Goal: Task Accomplishment & Management: Manage account settings

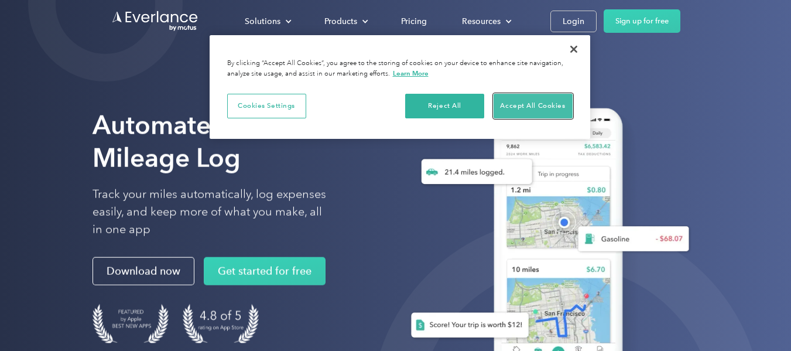
click at [527, 108] on button "Accept All Cookies" at bounding box center [533, 106] width 79 height 25
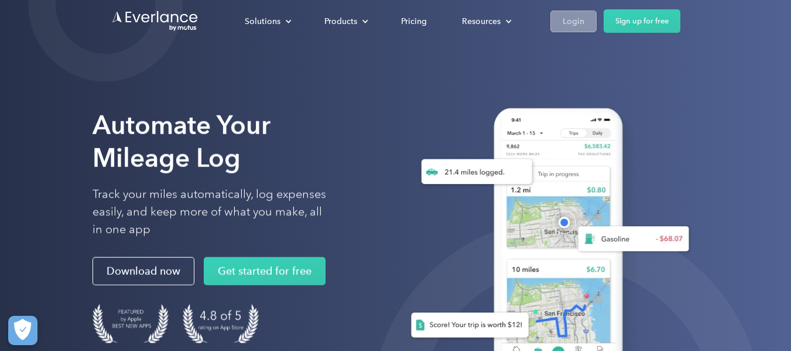
click at [568, 25] on div "Login" at bounding box center [574, 21] width 22 height 15
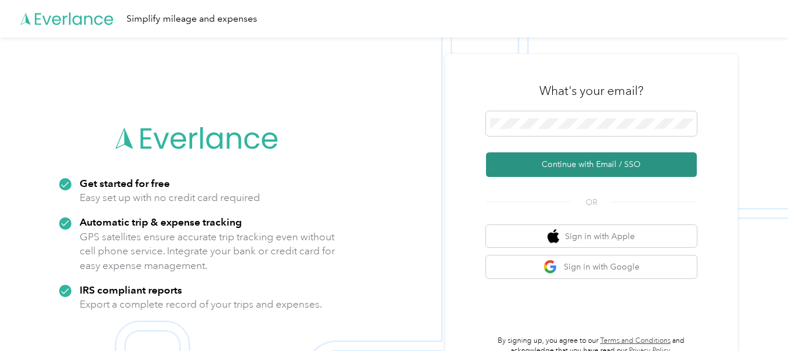
click at [600, 167] on button "Continue with Email / SSO" at bounding box center [591, 164] width 211 height 25
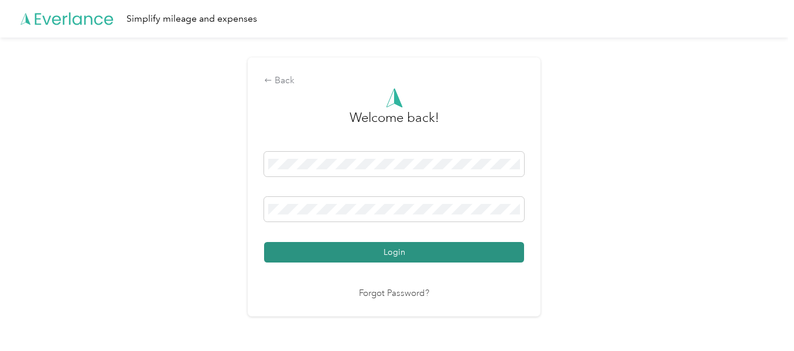
click at [491, 249] on button "Login" at bounding box center [394, 252] width 260 height 20
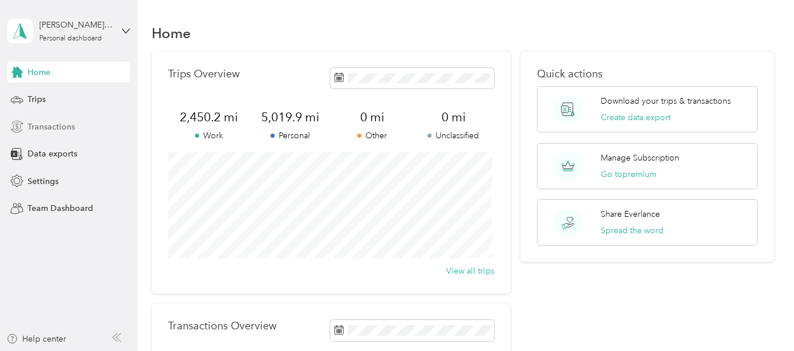
click at [59, 121] on span "Transactions" at bounding box center [51, 127] width 47 height 12
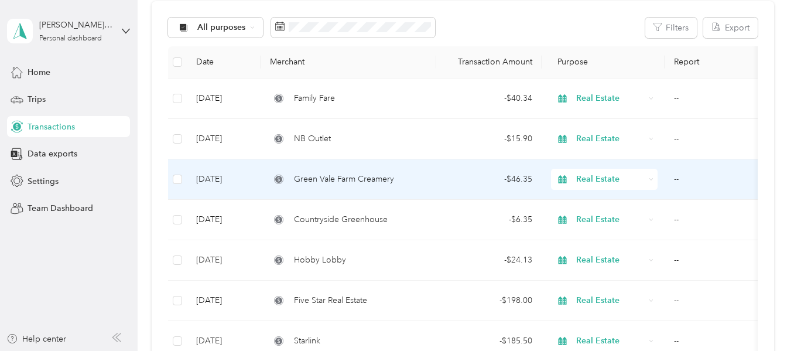
scroll to position [59, 0]
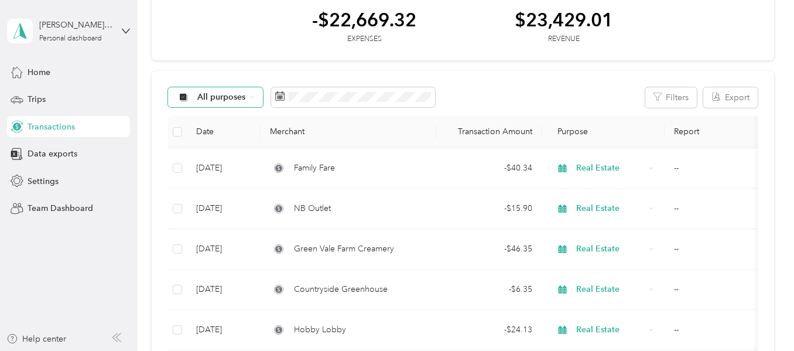
click at [234, 100] on span "All purposes" at bounding box center [221, 97] width 49 height 8
click at [220, 178] on span "Personal" at bounding box center [225, 179] width 57 height 12
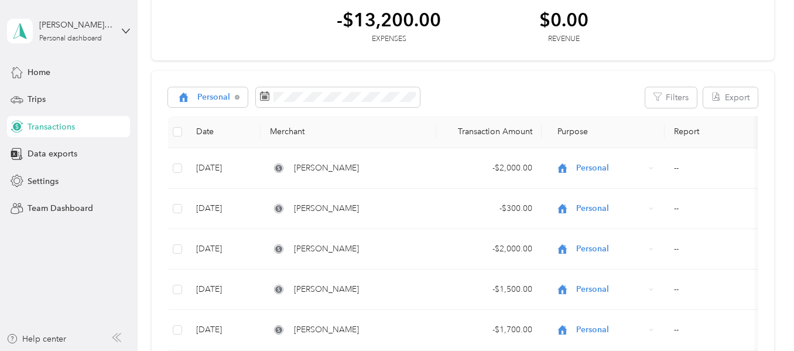
click at [61, 127] on span "Transactions" at bounding box center [51, 127] width 47 height 12
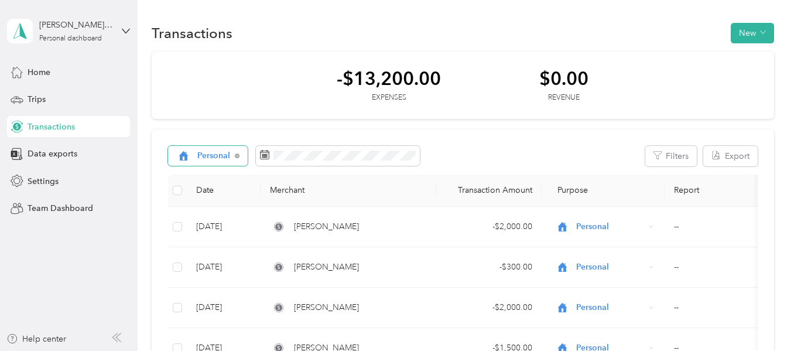
click at [200, 156] on span "Personal" at bounding box center [213, 156] width 33 height 8
click at [556, 148] on div "Personal Filters Export" at bounding box center [462, 156] width 589 height 20
click at [47, 72] on span "Home" at bounding box center [39, 72] width 23 height 12
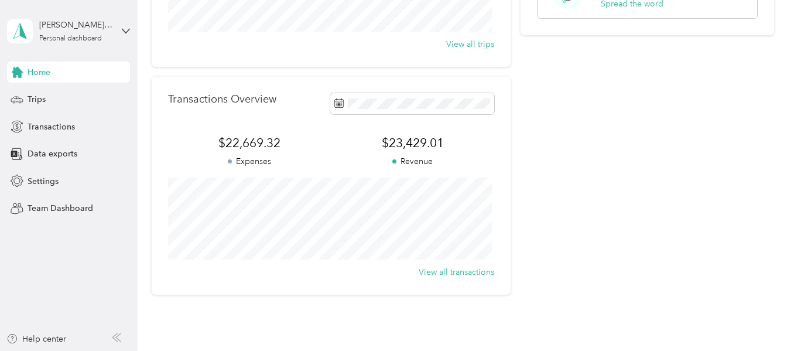
scroll to position [234, 0]
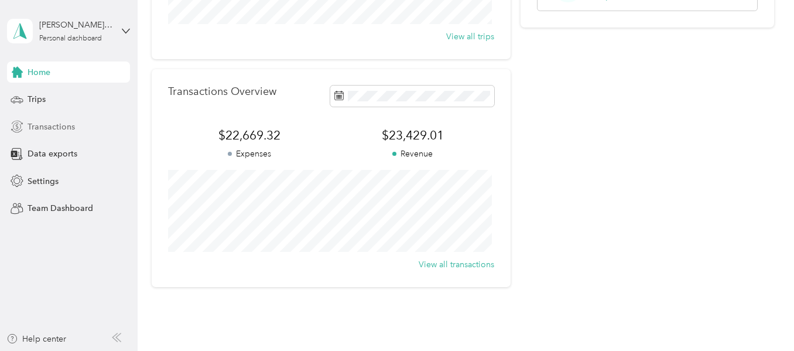
click at [45, 122] on span "Transactions" at bounding box center [51, 127] width 47 height 12
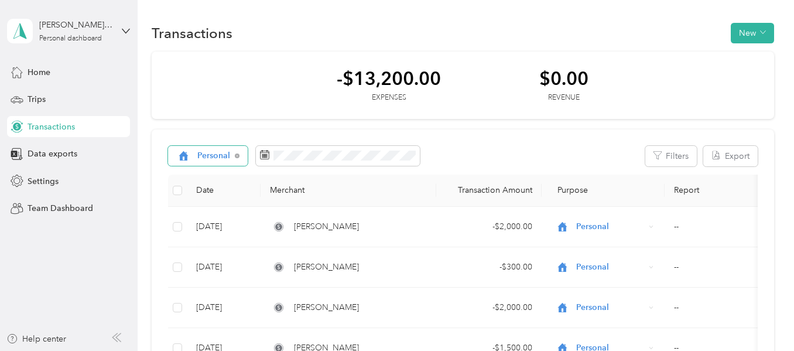
click at [205, 155] on span "Personal" at bounding box center [213, 156] width 33 height 8
click at [204, 173] on span "All purposes" at bounding box center [221, 177] width 48 height 12
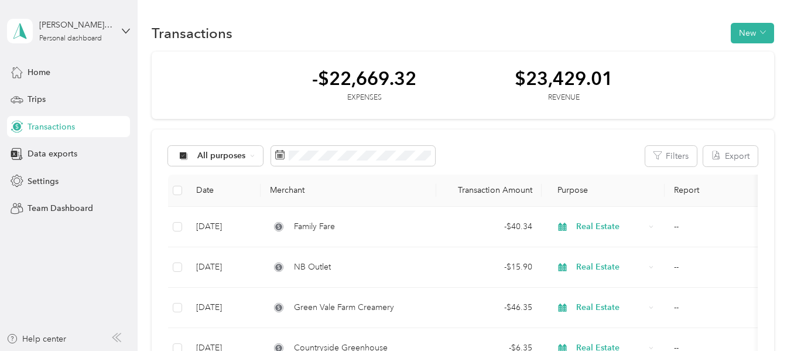
click at [558, 77] on div "$23,429.01" at bounding box center [564, 78] width 98 height 20
click at [667, 159] on button "Filters" at bounding box center [671, 156] width 52 height 20
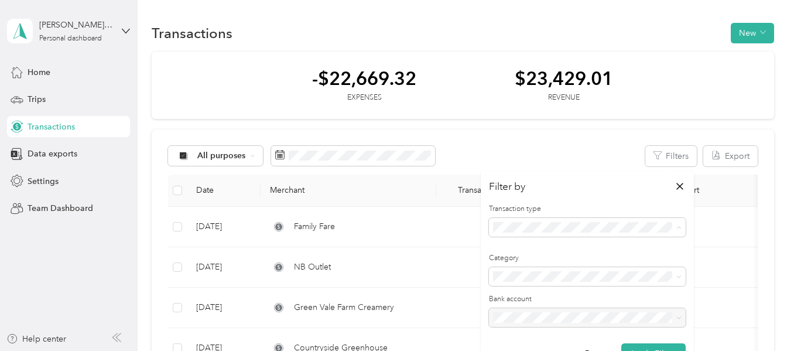
click at [547, 286] on div "Revenue" at bounding box center [587, 289] width 180 height 12
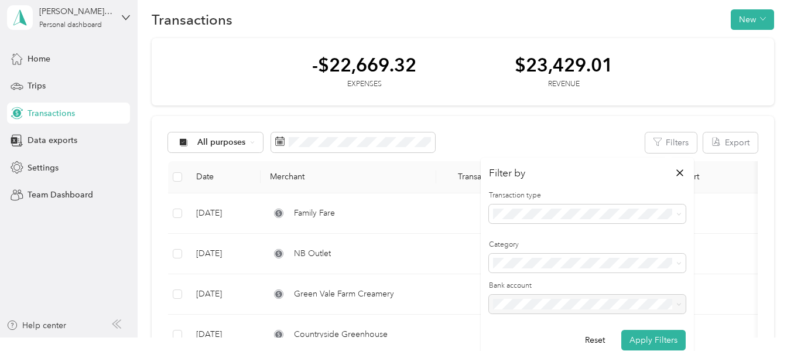
scroll to position [21, 0]
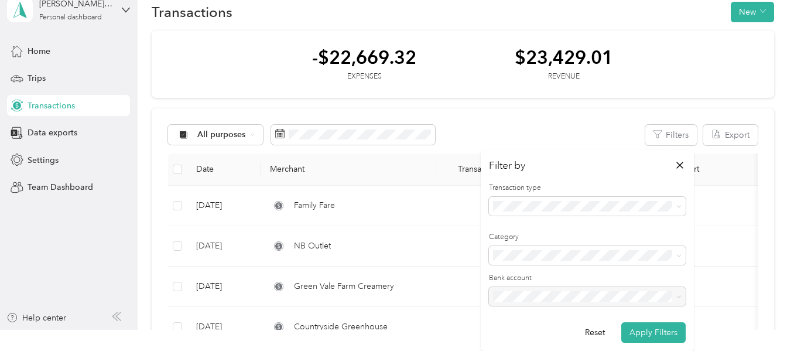
click at [611, 265] on form "Transaction type Category Bank account Reset Apply Filters" at bounding box center [587, 263] width 197 height 160
click at [670, 330] on button "Apply Filters" at bounding box center [653, 332] width 64 height 20
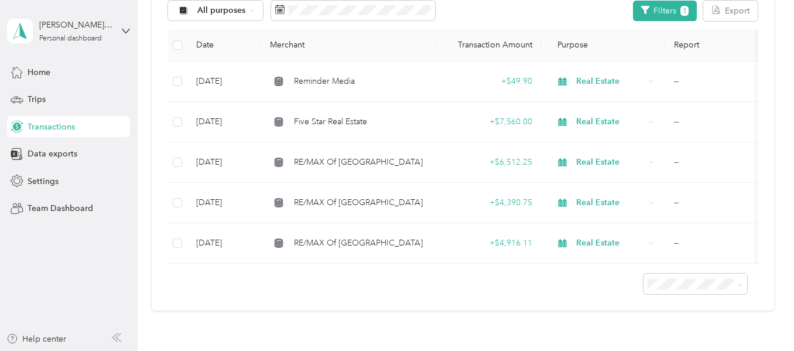
scroll to position [118, 0]
